Goal: Task Accomplishment & Management: Manage account settings

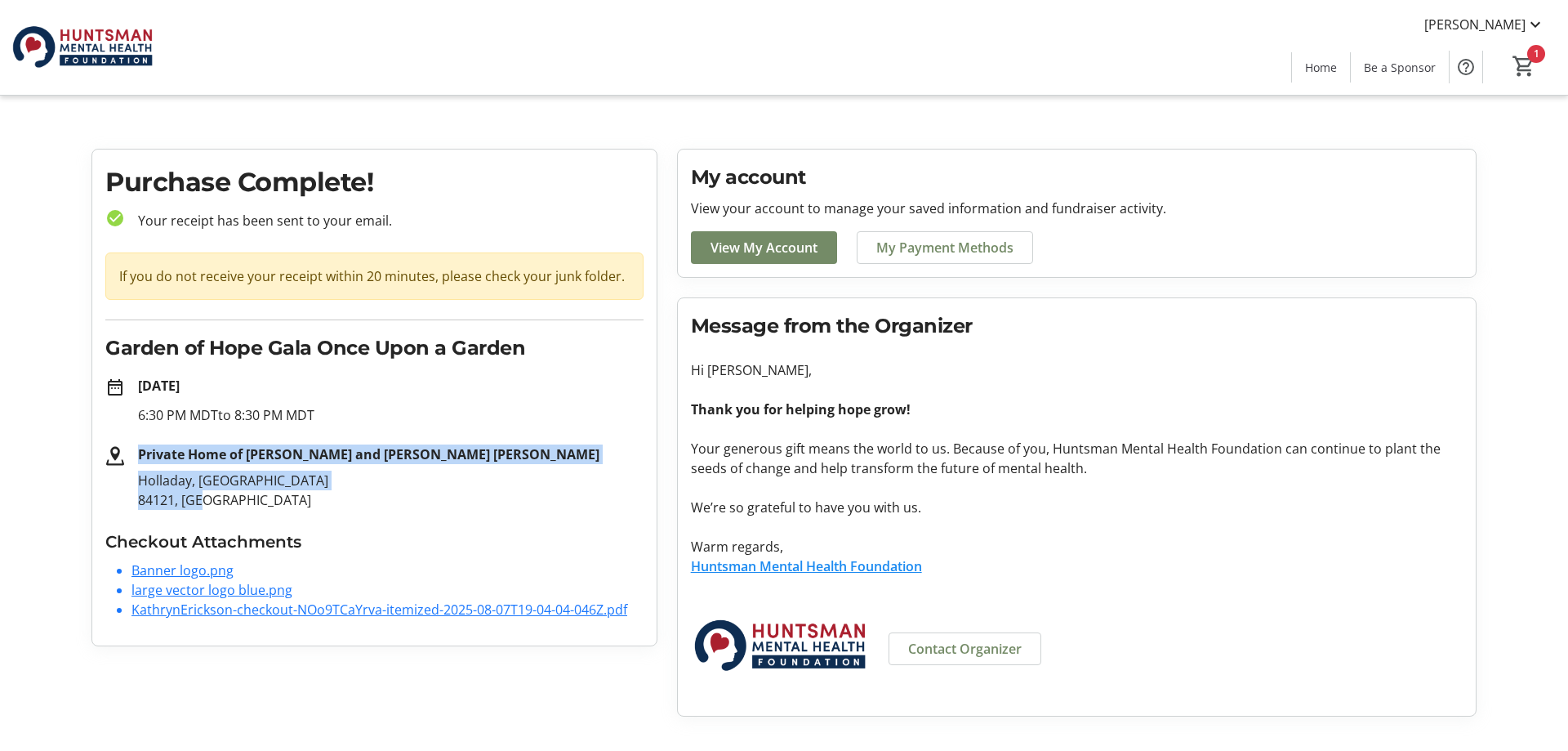
drag, startPoint x: 138, startPoint y: 453, endPoint x: 555, endPoint y: 499, distance: 419.5
click at [555, 499] on div "Private Home of Rick Durham and Christena Huntsman Durham Holladay, UT 84121, US" at bounding box center [384, 477] width 519 height 65
click at [770, 254] on span "View My Account" at bounding box center [764, 247] width 107 height 20
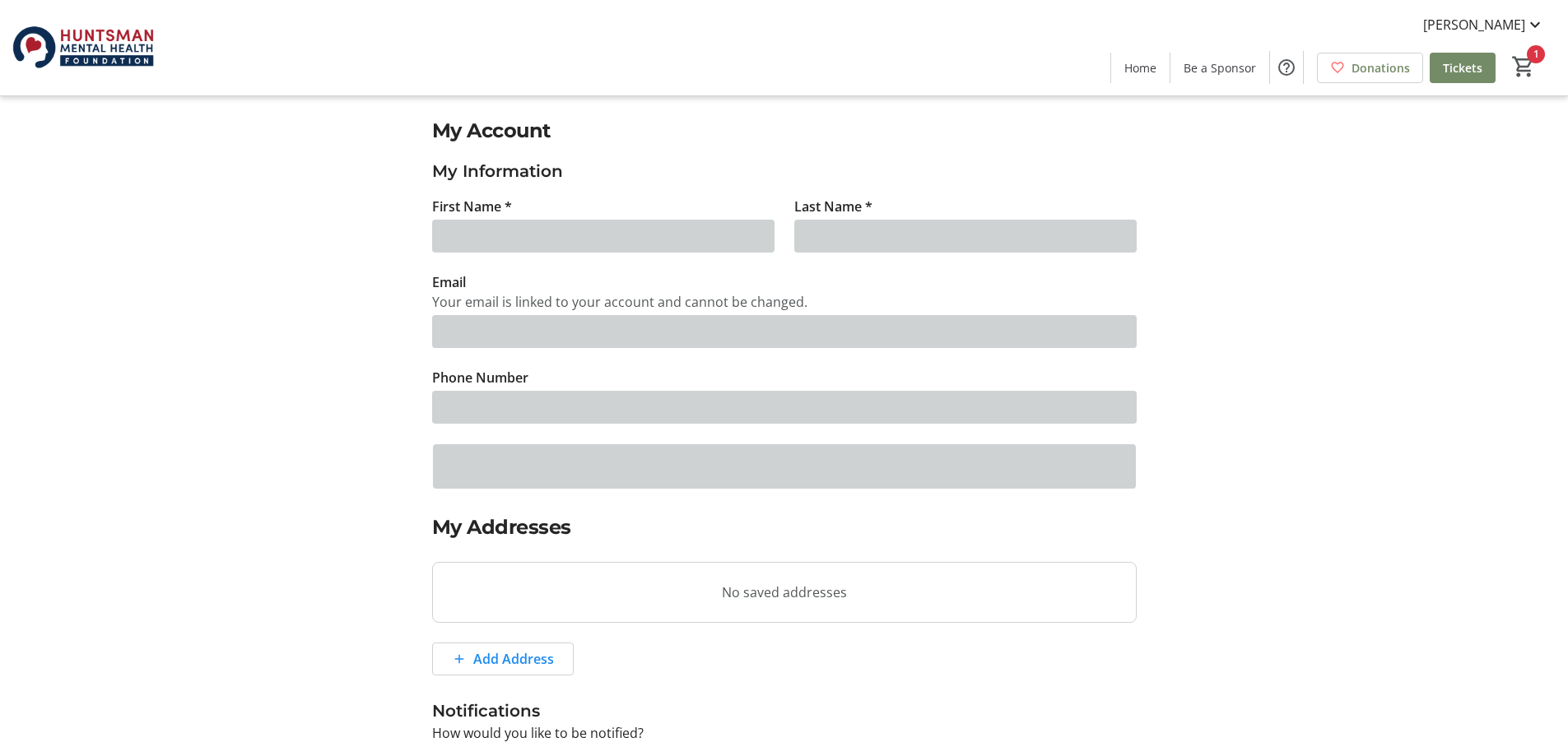
type input "Brooke"
type input "Hofmann"
type input "bhofmann@hmhf.org"
type input "(801) 584-5858"
